Goal: Check status: Check status

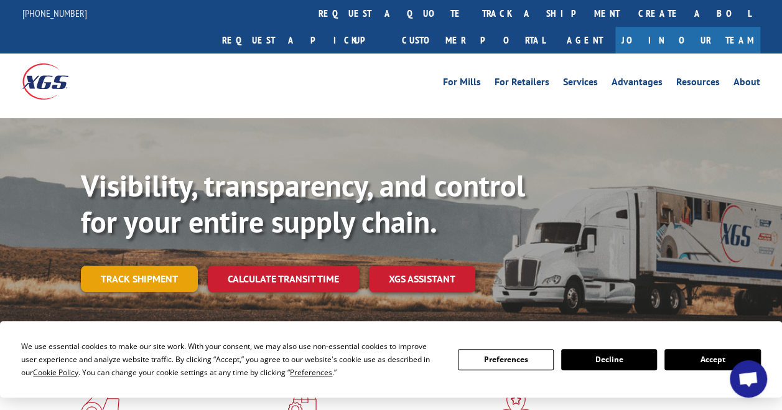
click at [152, 265] on link "Track shipment" at bounding box center [139, 278] width 117 height 26
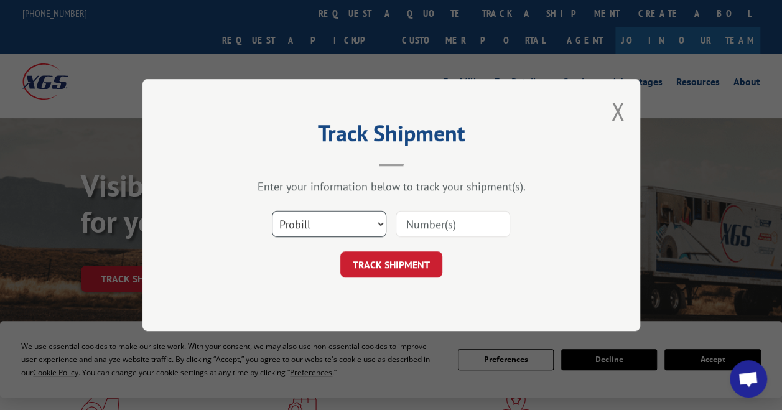
click at [353, 219] on select "Select category... Probill BOL PO" at bounding box center [329, 224] width 114 height 26
click at [415, 226] on input at bounding box center [452, 224] width 114 height 26
paste input "17496859"
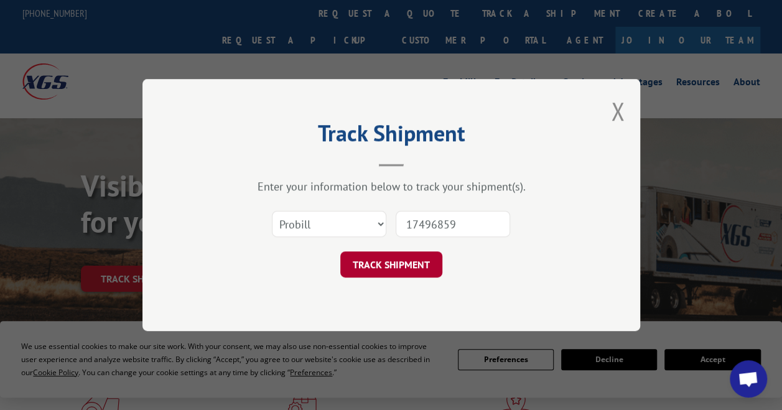
type input "17496859"
click at [395, 265] on button "TRACK SHIPMENT" at bounding box center [391, 264] width 102 height 26
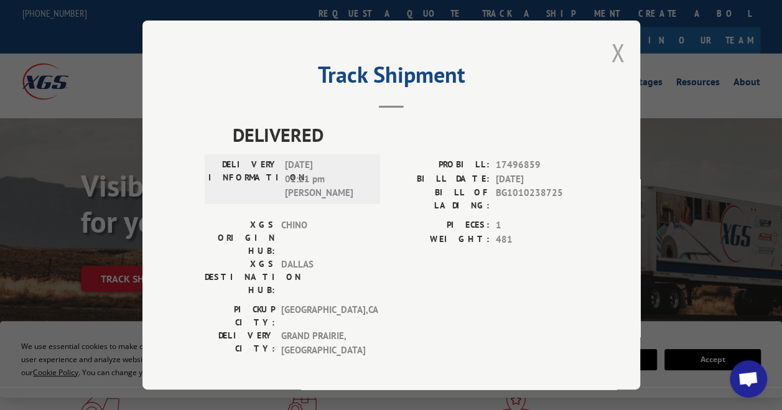
click at [617, 60] on button "Close modal" at bounding box center [618, 52] width 14 height 33
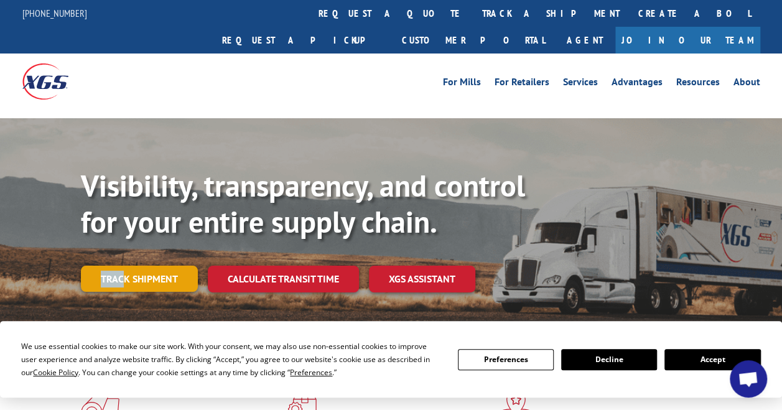
drag, startPoint x: 92, startPoint y: 231, endPoint x: 121, endPoint y: 254, distance: 36.8
click at [121, 254] on div "Visibility, transparency, and control for your entire supply chain. Track shipm…" at bounding box center [431, 254] width 701 height 173
drag, startPoint x: 121, startPoint y: 254, endPoint x: 144, endPoint y: 249, distance: 23.5
click at [144, 265] on link "Track shipment" at bounding box center [139, 278] width 117 height 26
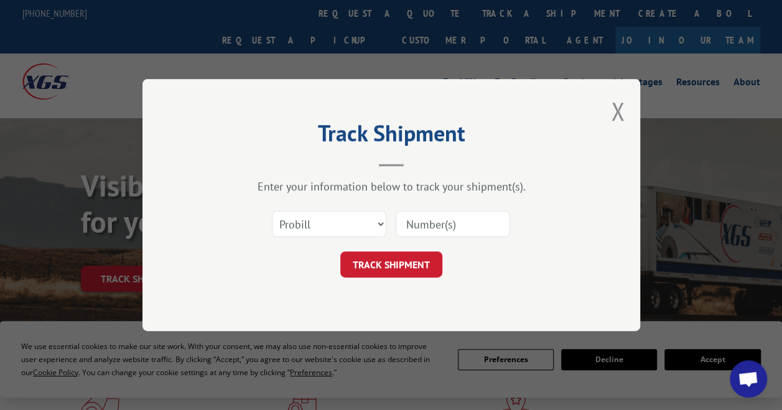
click at [415, 231] on input at bounding box center [452, 224] width 114 height 26
paste input "17496859"
type input "17496859"
click at [394, 260] on button "TRACK SHIPMENT" at bounding box center [391, 264] width 102 height 26
